Goal: Task Accomplishment & Management: Manage account settings

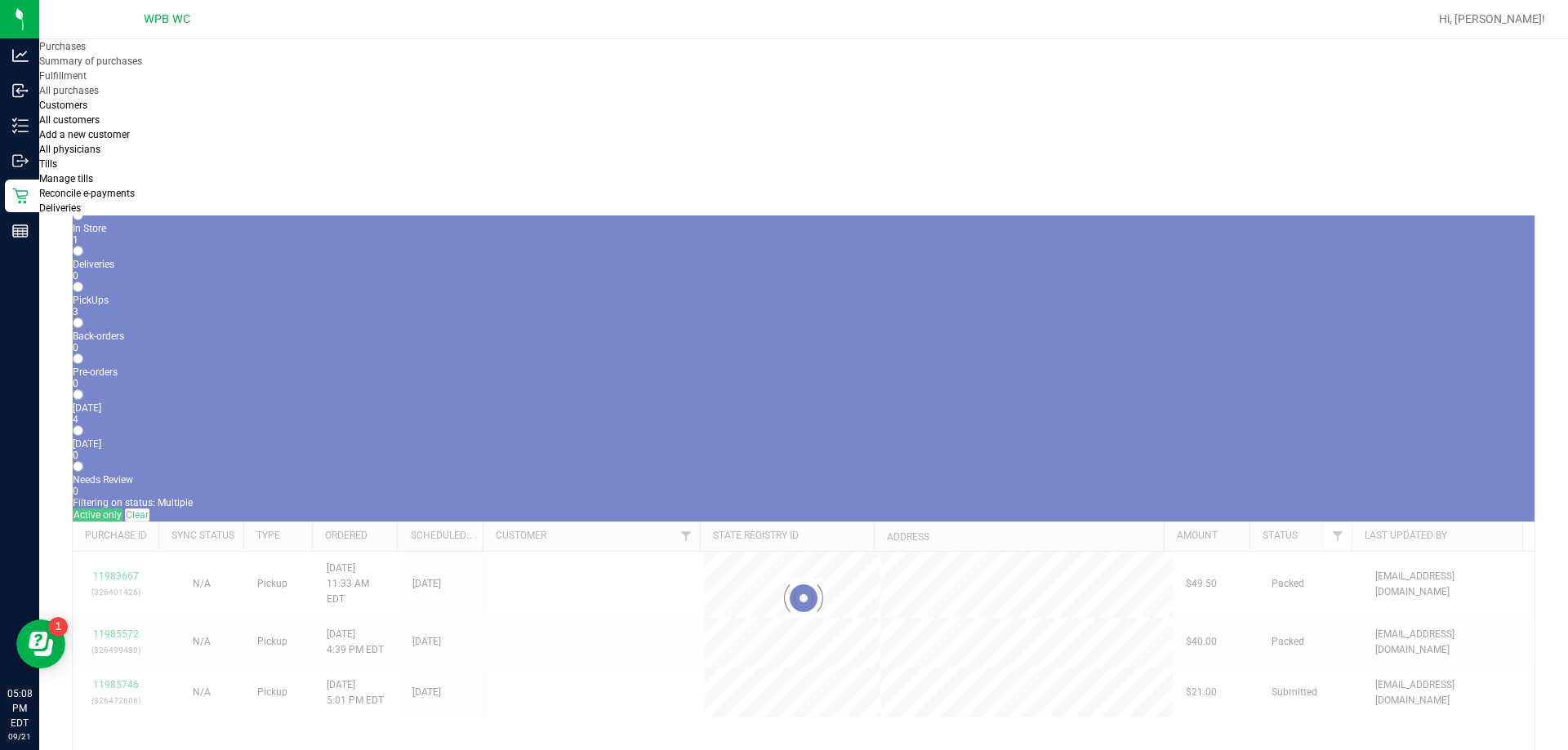
click at [779, 472] on div at bounding box center [803, 598] width 1462 height 920
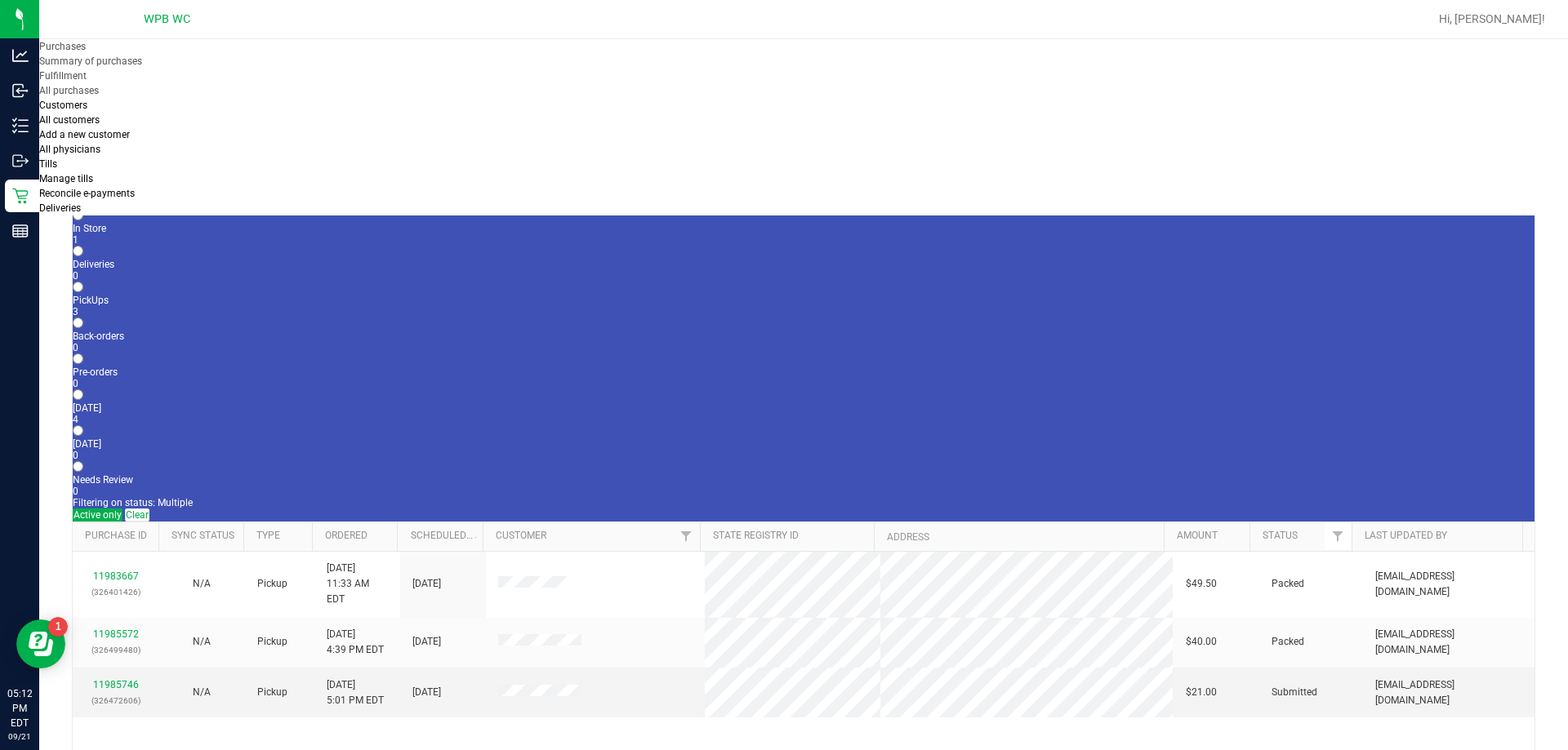
click at [109, 677] on div "11985746 (326472606)" at bounding box center [116, 692] width 62 height 31
click at [106, 679] on link "11985746" at bounding box center [116, 685] width 45 height 11
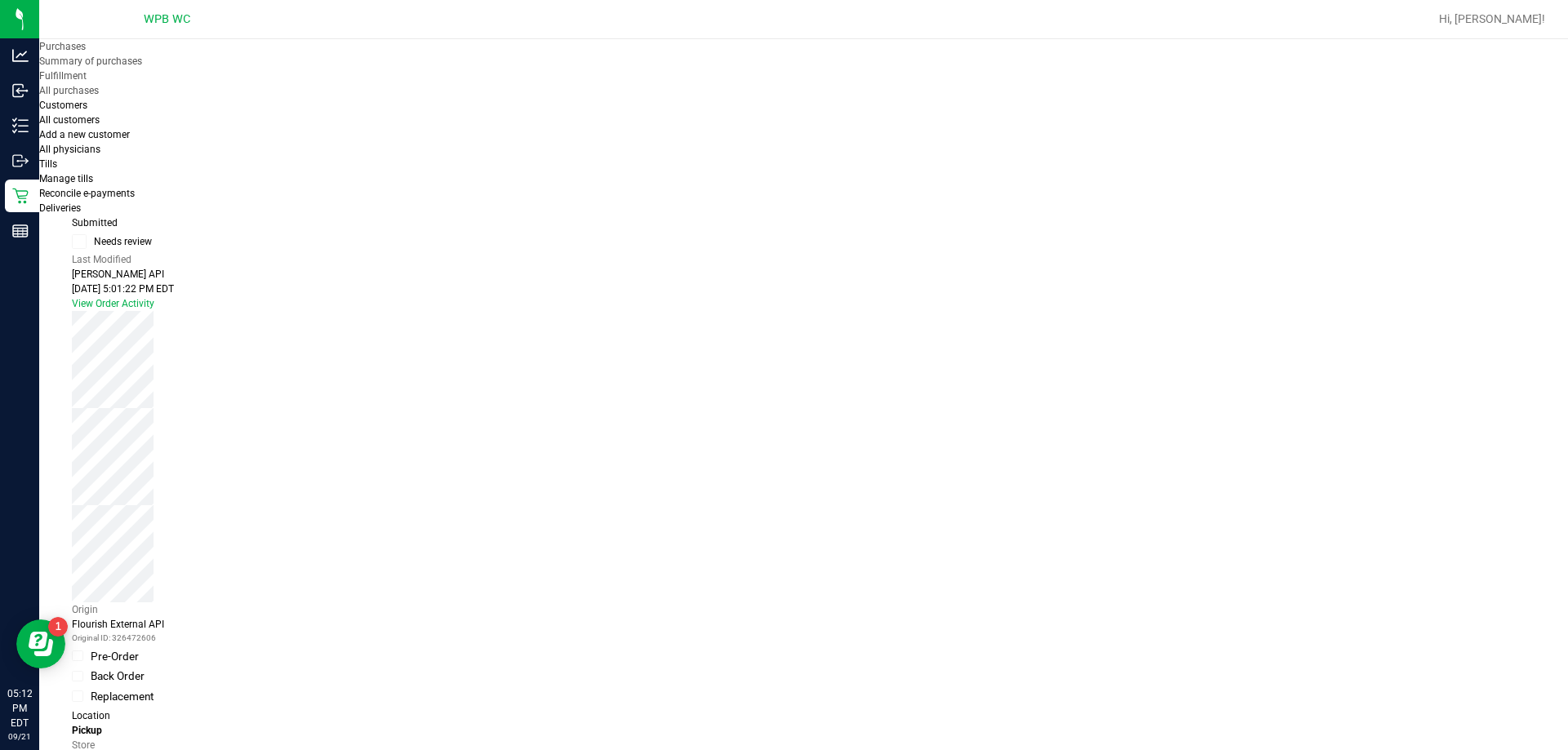
scroll to position [245, 0]
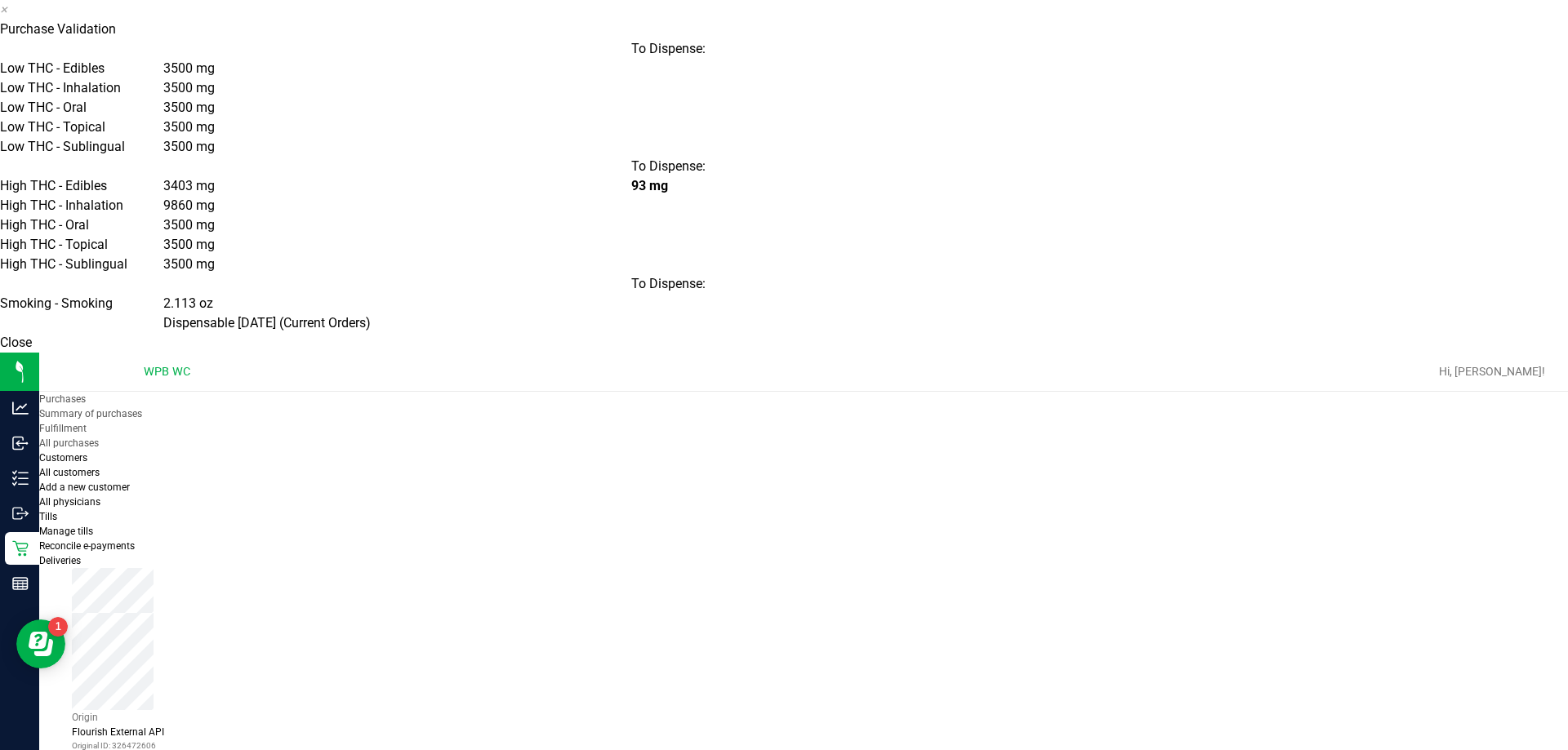
drag, startPoint x: 874, startPoint y: 496, endPoint x: 926, endPoint y: 559, distance: 81.7
click at [32, 352] on button "Close" at bounding box center [16, 343] width 32 height 20
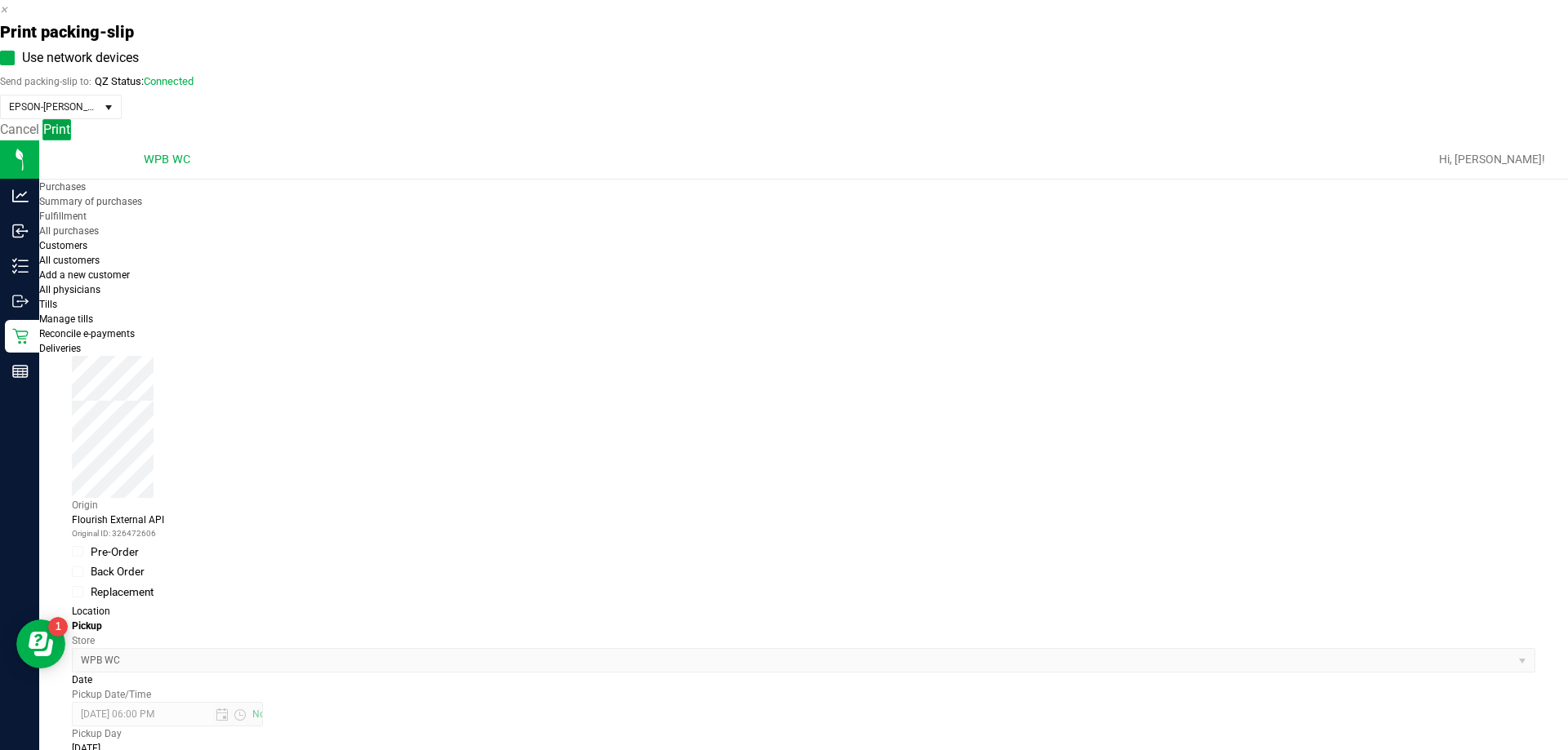
click at [71, 140] on button "Print" at bounding box center [57, 130] width 28 height 21
click at [8, 17] on icon "button" at bounding box center [4, 9] width 8 height 15
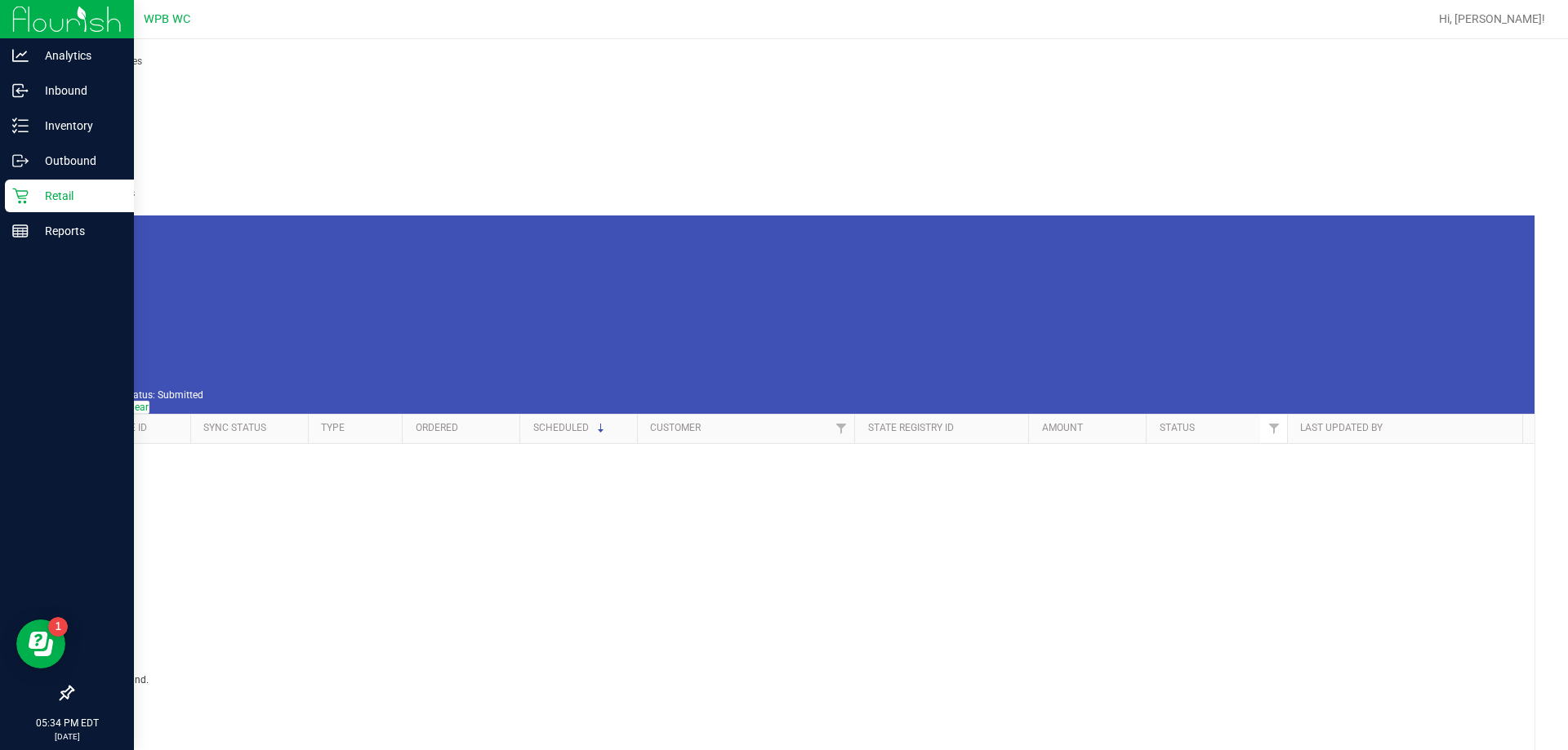
click at [23, 205] on div "Retail" at bounding box center [69, 196] width 129 height 32
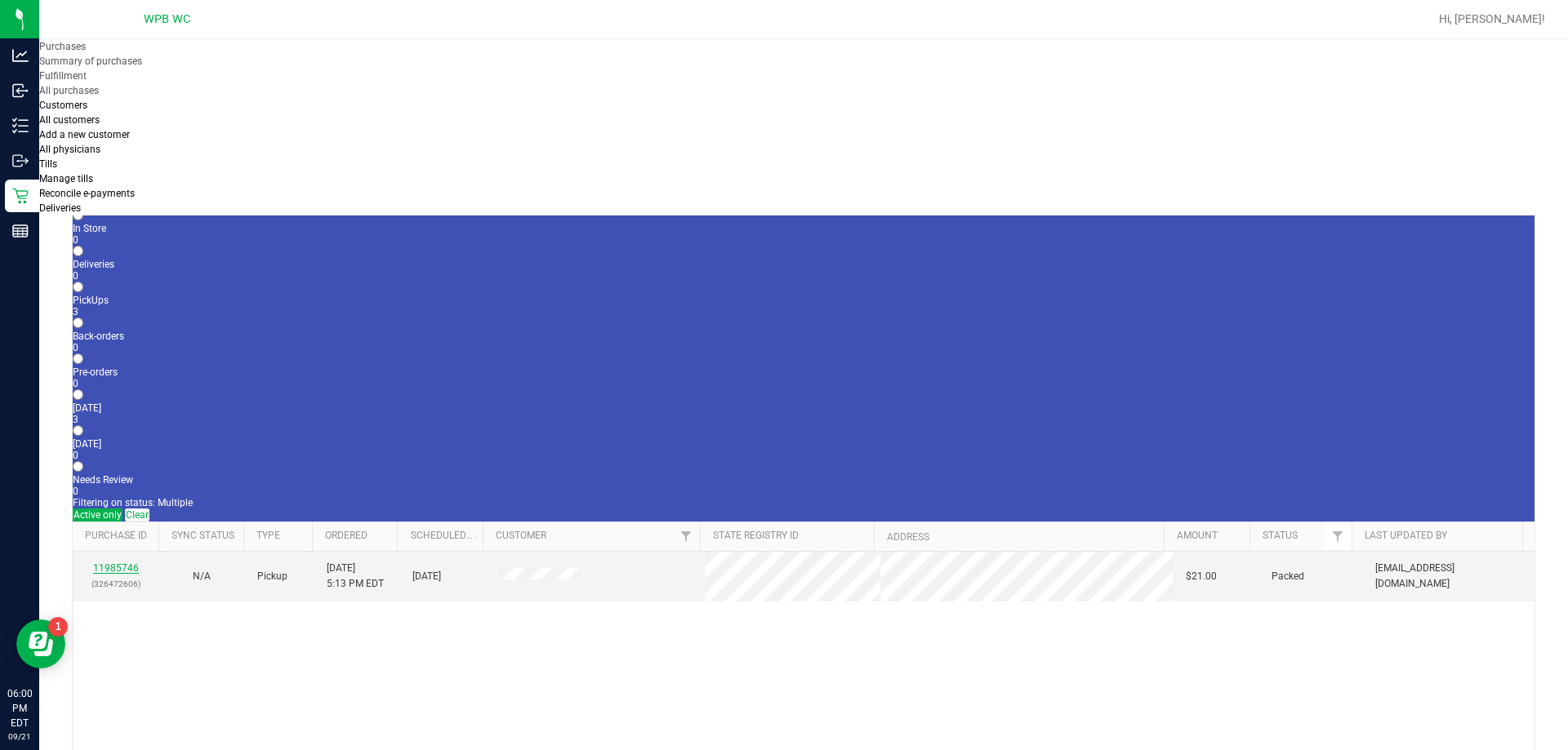
click at [117, 562] on link "11985746" at bounding box center [116, 568] width 45 height 11
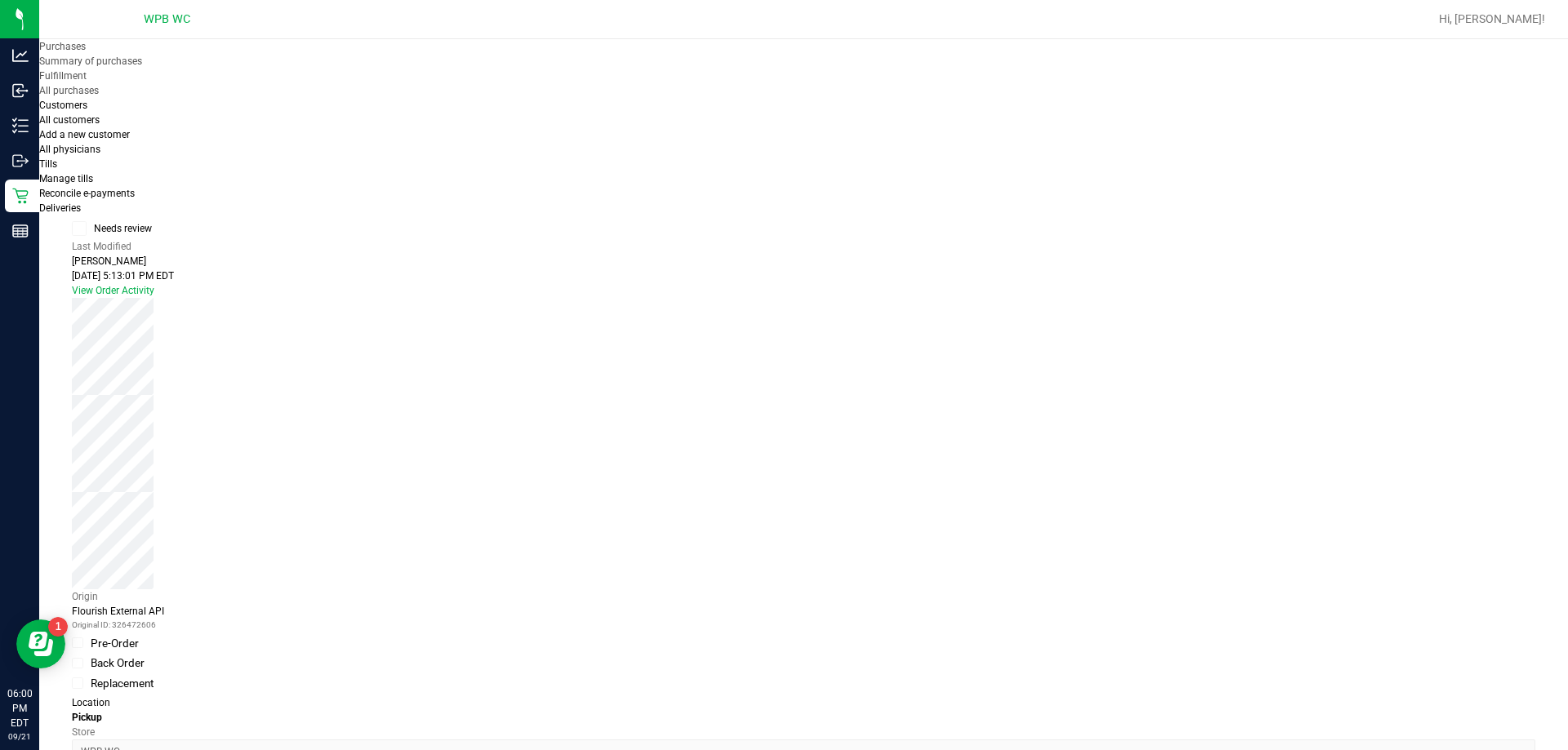
click at [146, 134] on button "Cancel Purchase" at bounding box center [109, 141] width 74 height 15
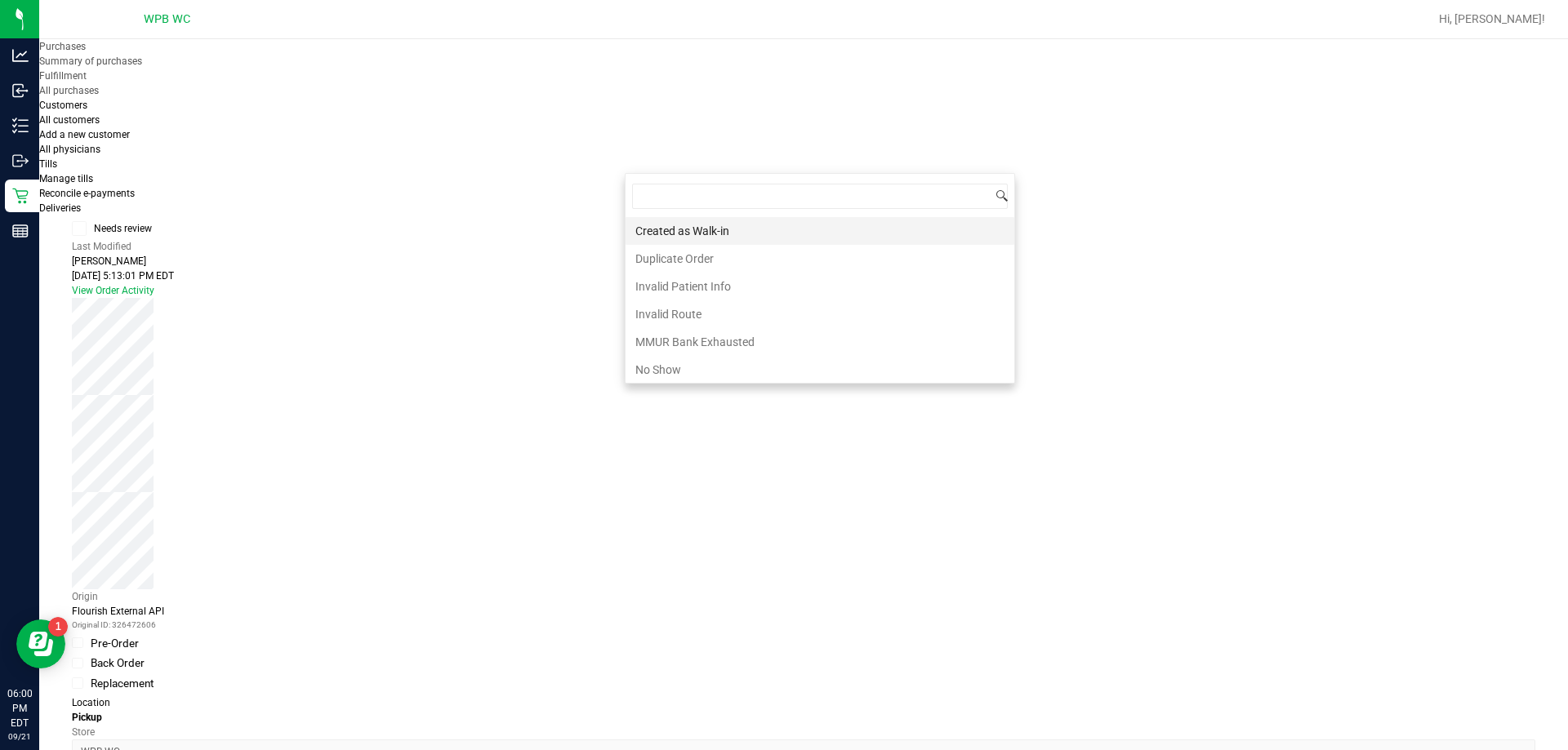
scroll to position [25, 390]
click at [671, 357] on li "No Show" at bounding box center [820, 369] width 388 height 27
